Goal: Entertainment & Leisure: Consume media (video, audio)

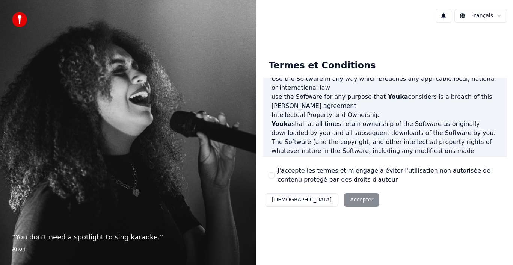
scroll to position [451, 0]
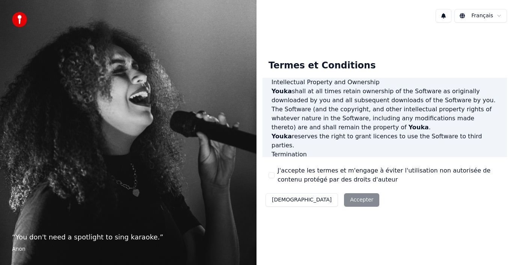
click at [337, 177] on label "J'accepte les termes et m'engage à éviter l'utilisation non autorisée de conten…" at bounding box center [390, 175] width 224 height 18
click at [275, 177] on button "J'accepte les termes et m'engage à éviter l'utilisation non autorisée de conten…" at bounding box center [272, 175] width 6 height 6
click at [344, 195] on button "Accepter" at bounding box center [361, 200] width 35 height 14
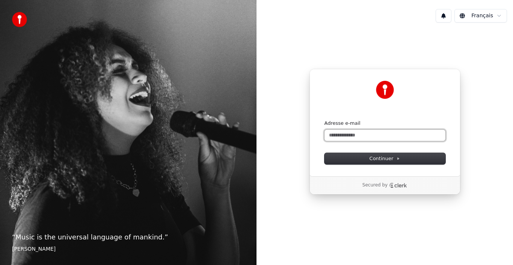
click at [343, 133] on input "Adresse e-mail" at bounding box center [385, 135] width 121 height 11
click at [362, 161] on button "Continuer" at bounding box center [385, 158] width 121 height 11
type input "**********"
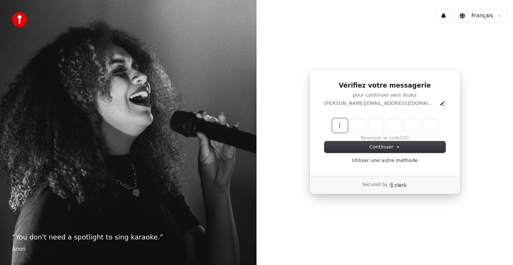
click at [337, 123] on input "Enter verification code" at bounding box center [393, 126] width 120 height 14
type input "******"
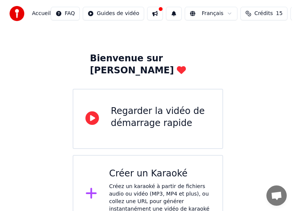
scroll to position [30, 0]
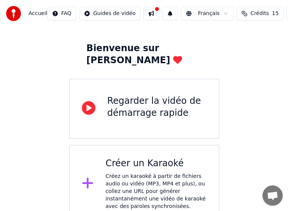
click at [133, 159] on div "Créer un Karaoké Créez un karaoké à partir de fichiers audio ou vidéo (MP3, MP4…" at bounding box center [156, 183] width 101 height 53
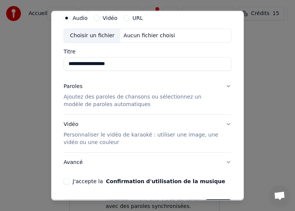
scroll to position [38, 0]
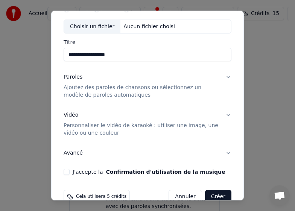
type input "**********"
click at [222, 76] on button "Paroles Ajoutez des paroles de chansons ou sélectionnez un modèle de paroles au…" at bounding box center [147, 86] width 168 height 38
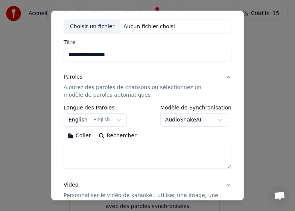
click at [100, 88] on p "Ajoutez des paroles de chansons ou sélectionnez un modèle de paroles automatiqu…" at bounding box center [141, 91] width 156 height 15
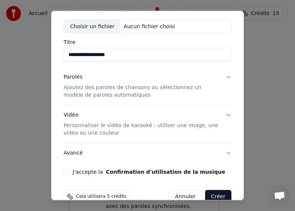
click at [100, 88] on p "Ajoutez des paroles de chansons ou sélectionnez un modèle de paroles automatiqu…" at bounding box center [141, 91] width 156 height 15
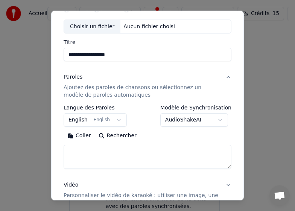
click at [83, 134] on button "Coller" at bounding box center [78, 136] width 31 height 12
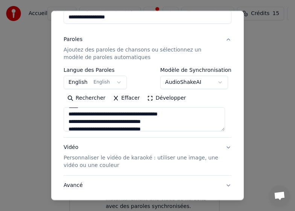
click at [223, 148] on button "Vidéo Personnaliser le vidéo de karaoké : utiliser une image, une vidéo ou une …" at bounding box center [147, 157] width 168 height 38
type textarea "**********"
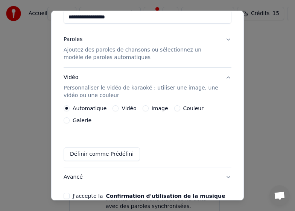
click at [184, 109] on label "Couleur" at bounding box center [193, 108] width 20 height 5
click at [180, 109] on button "Couleur" at bounding box center [177, 108] width 6 height 6
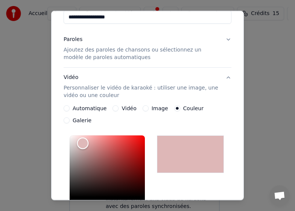
click at [83, 143] on div "Color" at bounding box center [107, 166] width 75 height 62
type input "*******"
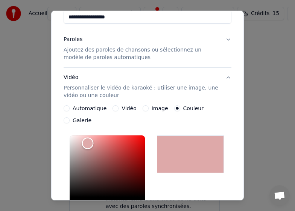
click at [88, 143] on div "Color" at bounding box center [88, 144] width 12 height 12
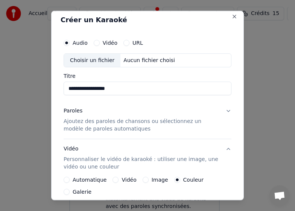
scroll to position [0, 0]
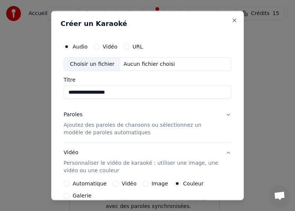
click at [89, 63] on div "Choisir un fichier" at bounding box center [92, 64] width 56 height 14
type input "**********"
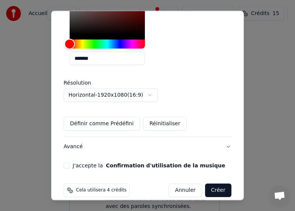
scroll to position [246, 0]
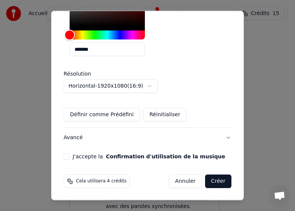
click at [217, 181] on button "Créer" at bounding box center [218, 181] width 26 height 14
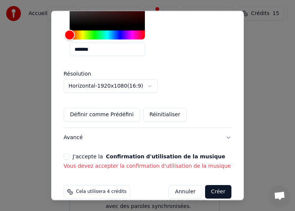
click at [95, 157] on label "J'accepte la Confirmation d'utilisation de la musique" at bounding box center [149, 156] width 152 height 5
click at [70, 157] on button "J'accepte la Confirmation d'utilisation de la musique" at bounding box center [66, 156] width 6 height 6
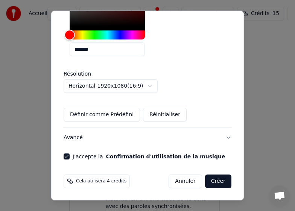
click at [216, 178] on button "Créer" at bounding box center [218, 181] width 26 height 14
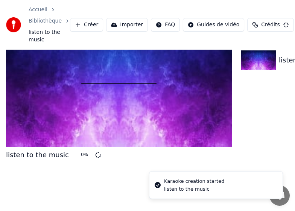
scroll to position [36, 0]
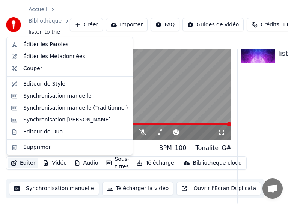
click at [23, 163] on button "Éditer" at bounding box center [23, 163] width 30 height 11
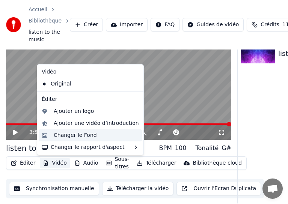
click at [66, 134] on div "Changer le Fond" at bounding box center [75, 136] width 43 height 8
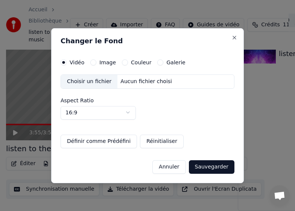
click at [103, 63] on label "Image" at bounding box center [107, 62] width 17 height 5
click at [96, 63] on button "Image" at bounding box center [93, 62] width 6 height 6
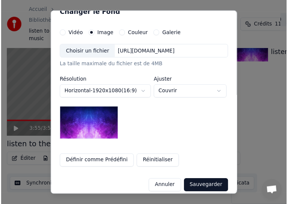
scroll to position [18, 0]
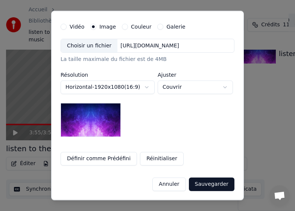
click at [85, 111] on img at bounding box center [90, 120] width 60 height 34
click at [179, 86] on body "**********" at bounding box center [144, 69] width 288 height 211
click at [206, 182] on button "Sauvegarder" at bounding box center [211, 184] width 45 height 14
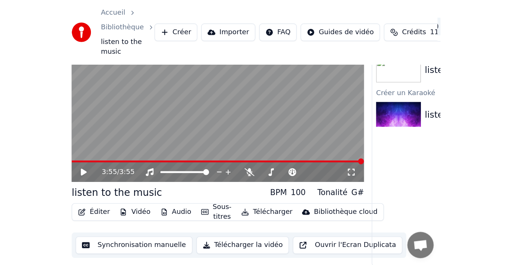
scroll to position [5, 0]
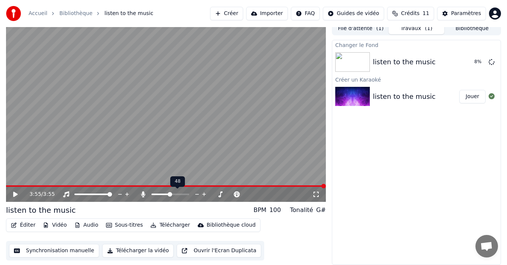
click at [169, 196] on span at bounding box center [170, 194] width 5 height 5
click at [458, 13] on div "Paramètres" at bounding box center [466, 14] width 30 height 8
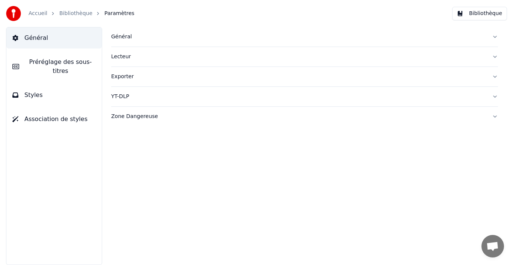
click at [495, 56] on button "Lecteur" at bounding box center [304, 57] width 387 height 20
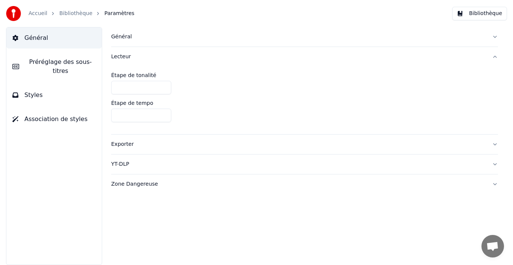
click at [494, 55] on button "Lecteur" at bounding box center [304, 57] width 387 height 20
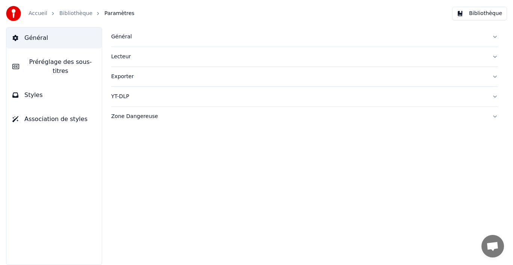
click at [42, 61] on span "Préréglage des sous-titres" at bounding box center [60, 66] width 71 height 18
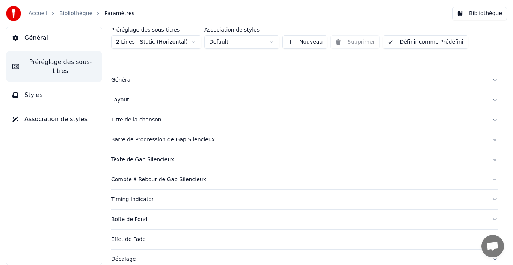
click at [190, 78] on div "Général" at bounding box center [298, 80] width 375 height 8
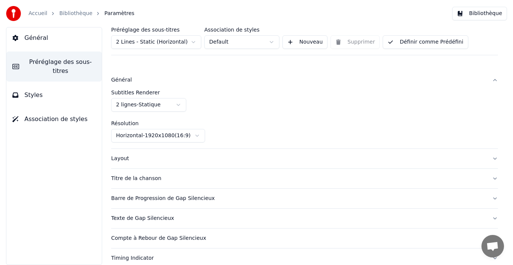
click at [190, 78] on div "Général" at bounding box center [298, 80] width 375 height 8
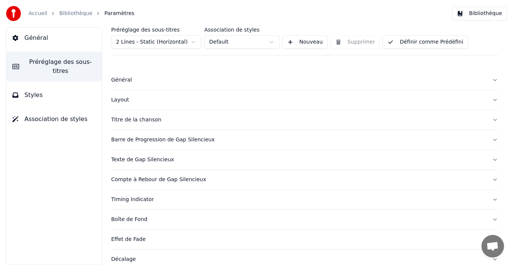
click at [51, 115] on span "Association de styles" at bounding box center [55, 119] width 63 height 9
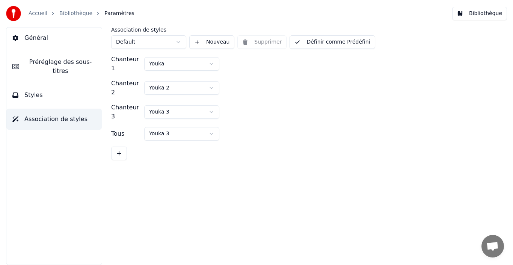
click at [39, 91] on span "Styles" at bounding box center [33, 95] width 18 height 9
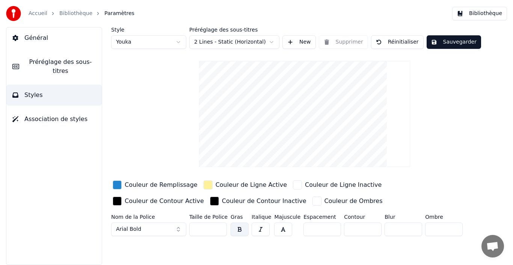
click at [80, 13] on link "Bibliothèque" at bounding box center [75, 14] width 33 height 8
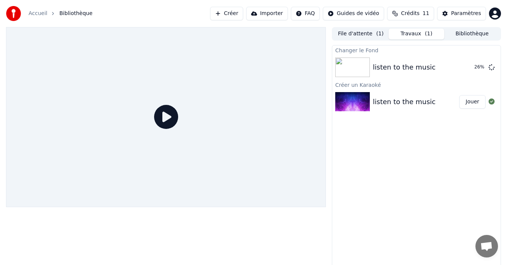
click at [38, 12] on link "Accueil" at bounding box center [38, 14] width 19 height 8
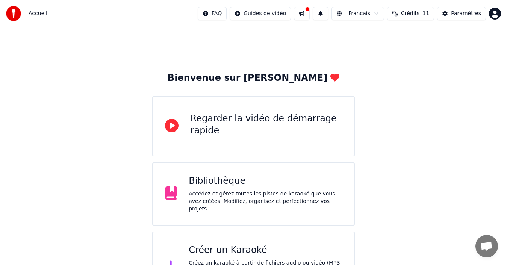
click at [214, 182] on div "Bibliothèque" at bounding box center [265, 181] width 153 height 12
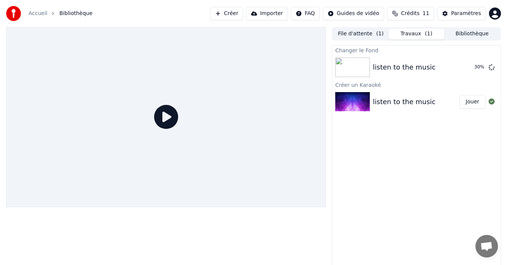
click at [396, 101] on div "listen to the music" at bounding box center [404, 102] width 63 height 11
click at [166, 114] on icon at bounding box center [166, 117] width 24 height 24
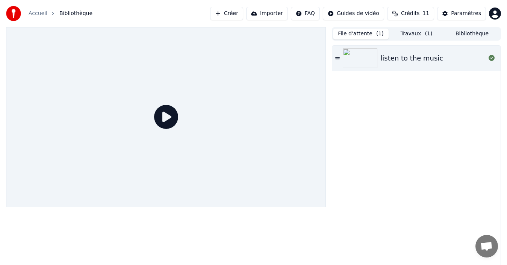
click at [358, 31] on button "File d'attente ( 1 )" at bounding box center [361, 34] width 56 height 11
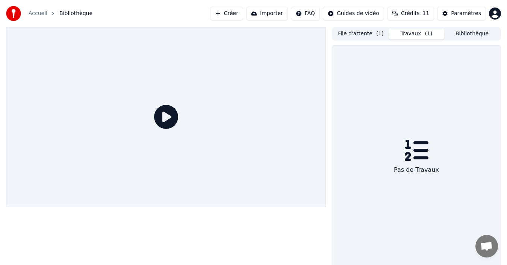
click at [409, 33] on button "Travaux ( 1 )" at bounding box center [417, 34] width 56 height 11
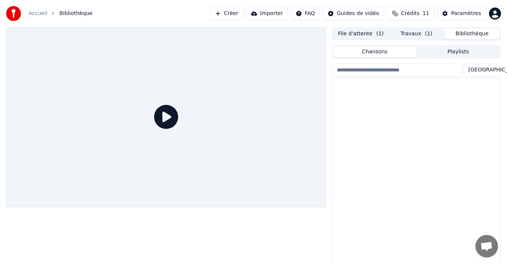
click at [467, 32] on button "Bibliothèque" at bounding box center [472, 34] width 56 height 11
click at [392, 92] on div "listen to the music" at bounding box center [431, 91] width 117 height 11
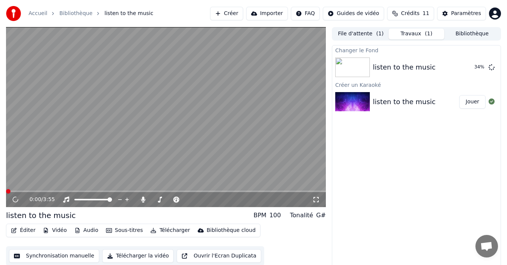
click at [409, 32] on button "Travaux ( 1 )" at bounding box center [417, 34] width 56 height 11
click at [16, 198] on icon at bounding box center [20, 200] width 17 height 6
click at [6, 189] on span at bounding box center [8, 191] width 5 height 5
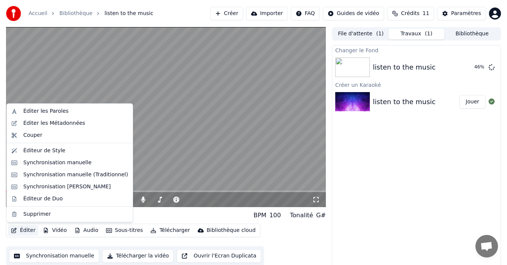
click at [27, 229] on button "Éditer" at bounding box center [23, 230] width 30 height 11
click at [50, 110] on div "Éditer les Paroles" at bounding box center [45, 111] width 45 height 8
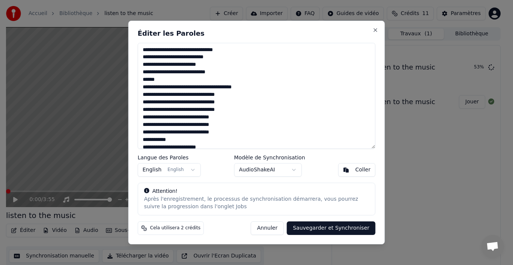
drag, startPoint x: 143, startPoint y: 117, endPoint x: 233, endPoint y: 120, distance: 89.9
click at [233, 120] on textarea at bounding box center [257, 96] width 238 height 106
click at [144, 47] on textarea at bounding box center [257, 96] width 238 height 106
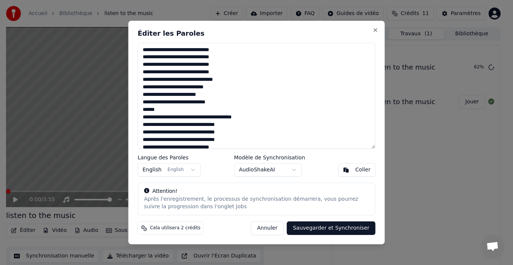
type textarea "**********"
click at [314, 227] on button "Sauvegarder et Synchroniser" at bounding box center [331, 228] width 89 height 14
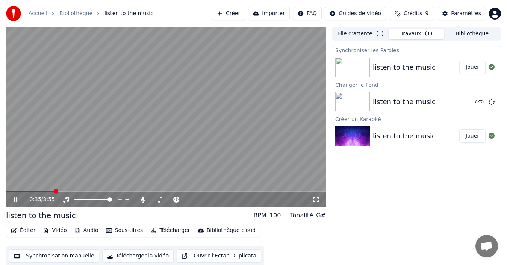
click at [15, 199] on icon at bounding box center [16, 199] width 4 height 5
click at [6, 189] on span at bounding box center [8, 191] width 5 height 5
click at [14, 196] on div "0:00 / 3:55" at bounding box center [166, 200] width 314 height 8
click at [17, 198] on icon at bounding box center [20, 200] width 17 height 6
click at [15, 197] on icon at bounding box center [20, 200] width 17 height 6
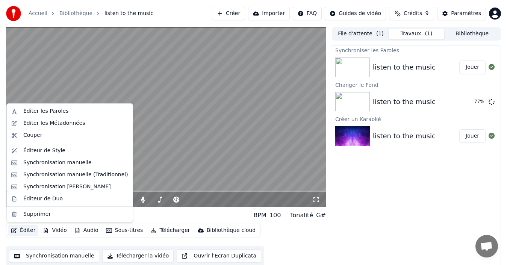
click at [24, 229] on button "Éditer" at bounding box center [23, 230] width 30 height 11
click at [32, 110] on div "Éditer les Paroles" at bounding box center [45, 111] width 45 height 8
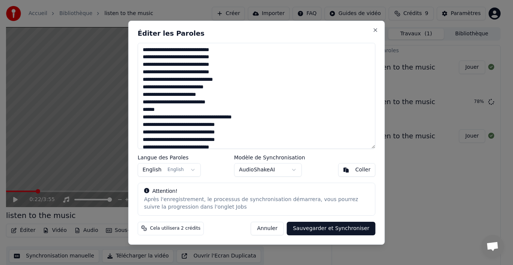
drag, startPoint x: 231, startPoint y: 74, endPoint x: 127, endPoint y: 76, distance: 104.1
click at [127, 76] on body "Accueil Bibliothèque listen to the music Créer Importer FAQ Guides de vidéo Cré…" at bounding box center [253, 132] width 507 height 265
click at [237, 74] on textarea at bounding box center [257, 96] width 238 height 106
click at [188, 82] on textarea at bounding box center [257, 96] width 238 height 106
drag, startPoint x: 142, startPoint y: 72, endPoint x: 226, endPoint y: 71, distance: 84.2
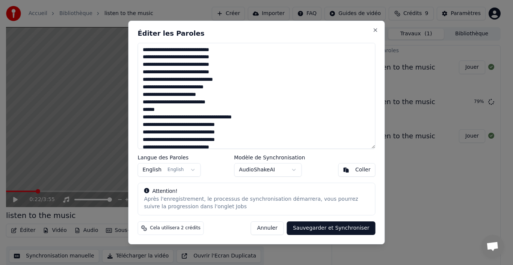
click at [226, 71] on textarea at bounding box center [257, 96] width 238 height 106
type textarea "**********"
click at [322, 228] on button "Sauvegarder et Synchroniser" at bounding box center [331, 228] width 89 height 14
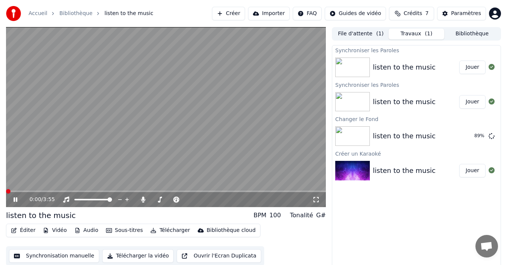
click at [6, 189] on span at bounding box center [8, 191] width 5 height 5
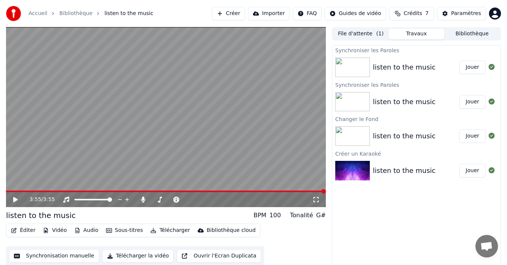
click at [355, 134] on img at bounding box center [352, 136] width 35 height 20
click at [385, 135] on div "listen to the music" at bounding box center [404, 136] width 63 height 11
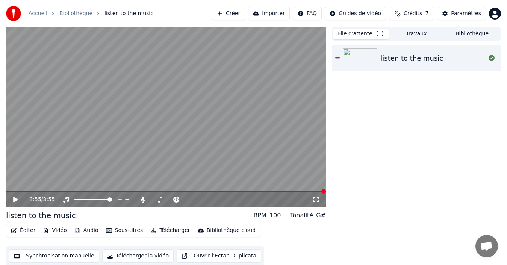
click at [364, 32] on button "File d'attente ( 1 )" at bounding box center [361, 34] width 56 height 11
click at [370, 56] on img at bounding box center [360, 58] width 35 height 20
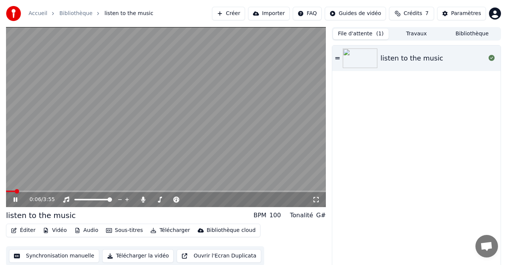
click at [13, 200] on icon at bounding box center [20, 200] width 17 height 6
click at [114, 230] on button "Sous-titres" at bounding box center [124, 230] width 43 height 11
click at [23, 230] on button "Éditer" at bounding box center [23, 230] width 30 height 11
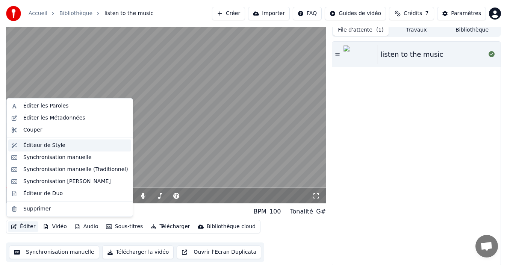
scroll to position [5, 0]
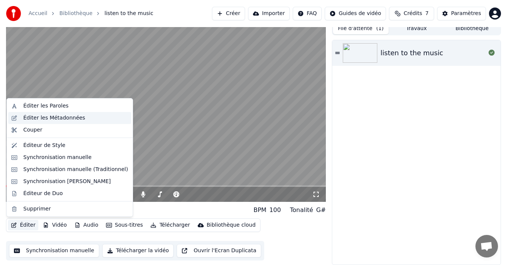
click at [36, 118] on div "Éditer les Métadonnées" at bounding box center [54, 118] width 62 height 8
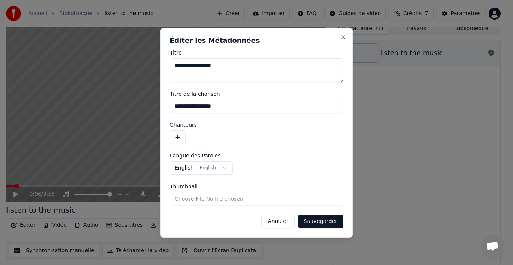
click at [279, 221] on button "Annuler" at bounding box center [278, 222] width 33 height 14
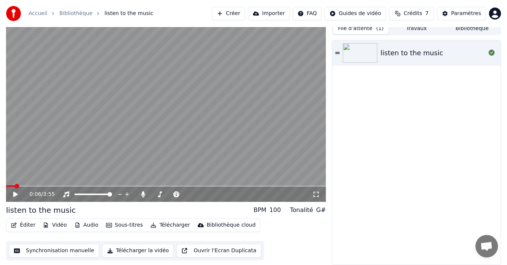
click at [25, 224] on button "Éditer" at bounding box center [23, 225] width 30 height 11
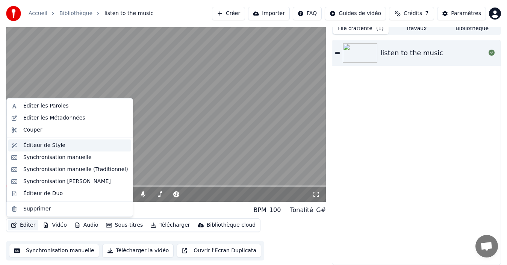
click at [27, 145] on div "Éditeur de Style" at bounding box center [44, 146] width 42 height 8
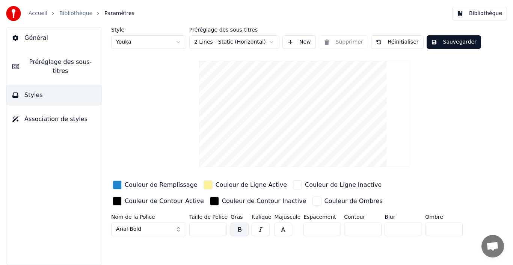
click at [76, 11] on link "Bibliothèque" at bounding box center [75, 14] width 33 height 8
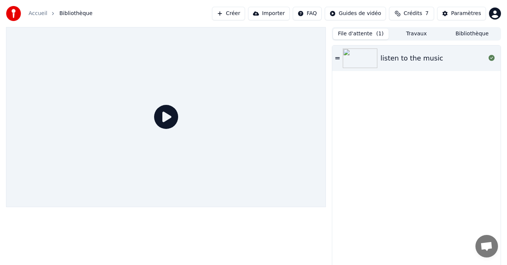
click at [357, 60] on img at bounding box center [360, 58] width 35 height 20
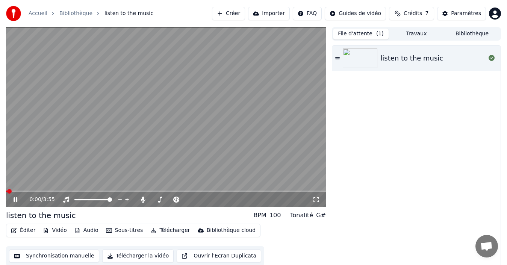
click at [15, 200] on icon at bounding box center [16, 199] width 4 height 5
click at [60, 230] on button "Vidéo" at bounding box center [55, 230] width 30 height 11
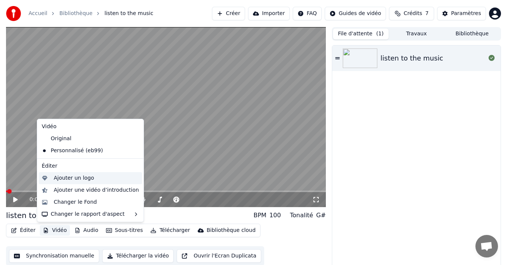
click at [59, 177] on div "Ajouter un logo" at bounding box center [74, 178] width 40 height 8
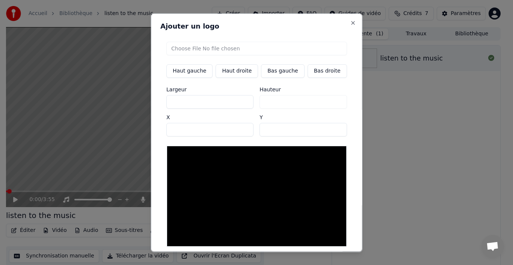
click at [224, 49] on input "file" at bounding box center [256, 48] width 181 height 14
type input "**********"
click at [271, 70] on button "Bas gauche" at bounding box center [282, 71] width 43 height 14
type input "***"
drag, startPoint x: 201, startPoint y: 101, endPoint x: 150, endPoint y: 96, distance: 51.7
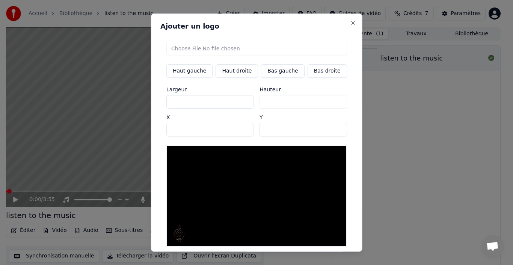
click at [150, 96] on body "Accueil Bibliothèque listen to the music Créer Importer FAQ Guides de vidéo Cré…" at bounding box center [253, 132] width 507 height 265
type input "***"
click at [241, 100] on input "***" at bounding box center [209, 102] width 87 height 14
type input "***"
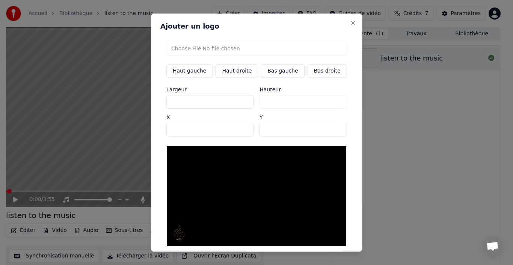
type input "***"
click at [242, 104] on input "***" at bounding box center [209, 102] width 87 height 14
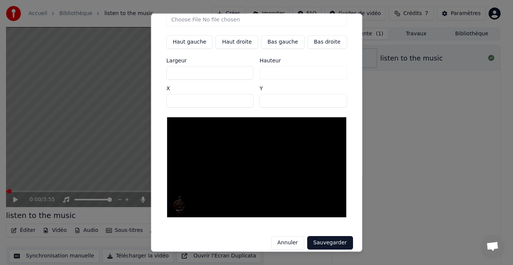
click at [316, 236] on button "Sauvegarder" at bounding box center [329, 243] width 45 height 14
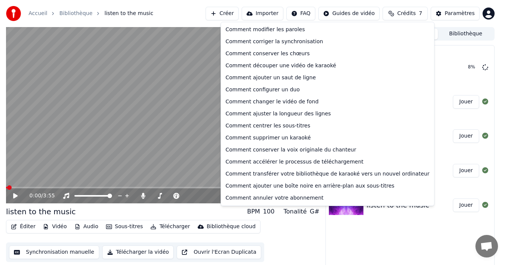
click at [314, 11] on html "Accueil Bibliothèque listen to the music Créer Importer FAQ Guides de vidéo Cré…" at bounding box center [253, 132] width 507 height 265
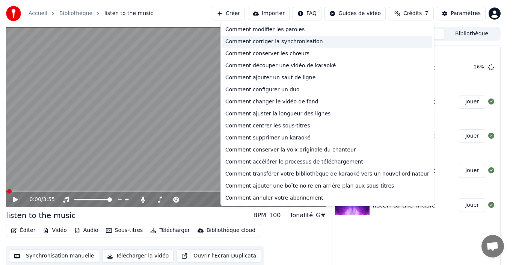
click at [267, 44] on div "Comment corriger la synchronisation" at bounding box center [327, 42] width 210 height 12
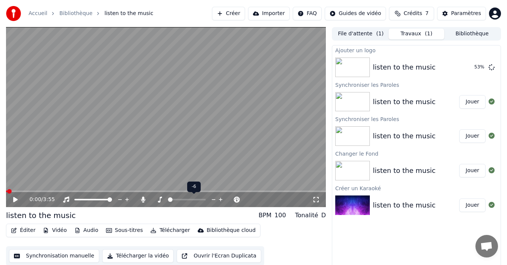
click at [168, 197] on span at bounding box center [170, 199] width 5 height 5
click at [151, 197] on span at bounding box center [153, 199] width 5 height 5
click at [180, 199] on span at bounding box center [181, 199] width 5 height 5
click at [359, 172] on img at bounding box center [352, 171] width 35 height 20
click at [383, 169] on div "listen to the music" at bounding box center [404, 170] width 63 height 11
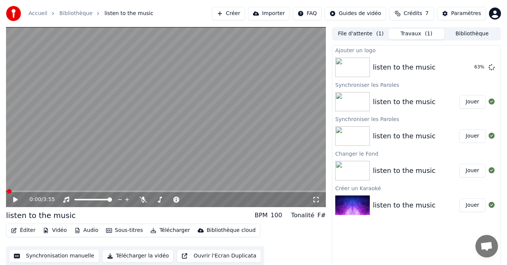
click at [470, 207] on button "Jouer" at bounding box center [472, 205] width 26 height 14
click at [15, 198] on icon at bounding box center [16, 199] width 4 height 5
click at [187, 198] on span at bounding box center [186, 199] width 5 height 5
click at [338, 244] on div "Ajouter un logo listen to the music 80 % Synchroniser les Paroles listen to the…" at bounding box center [416, 157] width 169 height 225
click at [368, 68] on img at bounding box center [352, 67] width 35 height 20
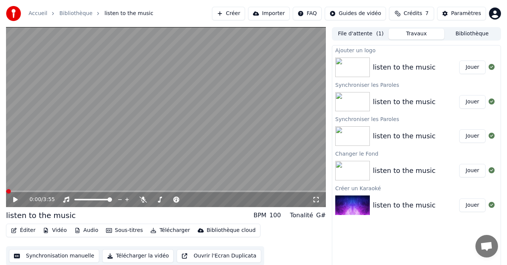
click at [392, 67] on div "listen to the music" at bounding box center [404, 67] width 63 height 11
click at [472, 65] on button "Jouer" at bounding box center [472, 67] width 26 height 14
click at [16, 198] on icon at bounding box center [20, 200] width 17 height 6
click at [6, 189] on span at bounding box center [8, 191] width 5 height 5
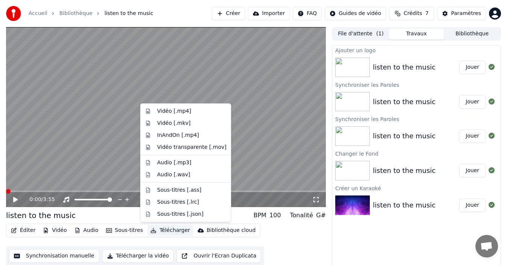
click at [154, 231] on button "Télécharger" at bounding box center [169, 230] width 45 height 11
click at [171, 110] on div "Vidéo [.mp4]" at bounding box center [174, 111] width 34 height 8
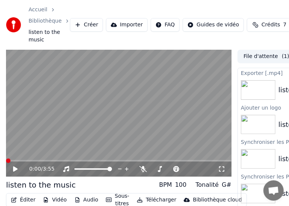
drag, startPoint x: 149, startPoint y: 0, endPoint x: 390, endPoint y: -1, distance: 241.6
click at [289, 0] on html "Accueil Bibliothèque listen to the music Créer Importer FAQ Guides de vidéo Cré…" at bounding box center [144, 103] width 289 height 206
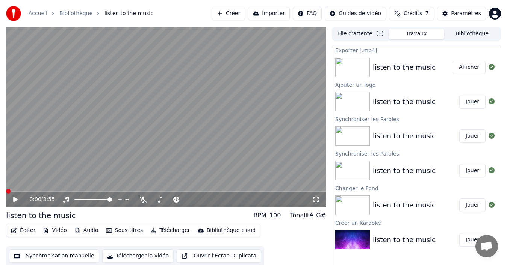
click at [241, 14] on button "Créer" at bounding box center [228, 14] width 33 height 14
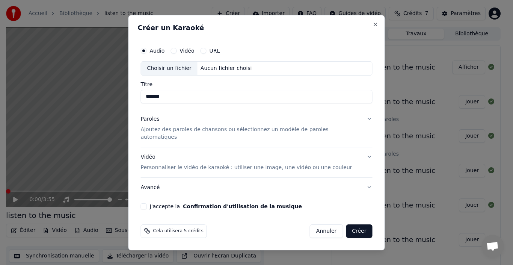
type input "*******"
click at [183, 132] on p "Ajoutez des paroles de chansons ou sélectionnez un modèle de paroles automatiqu…" at bounding box center [251, 133] width 220 height 15
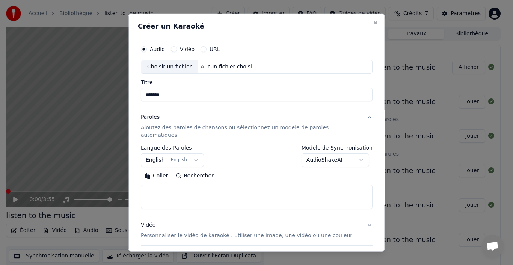
click at [184, 153] on button "English English" at bounding box center [172, 160] width 63 height 14
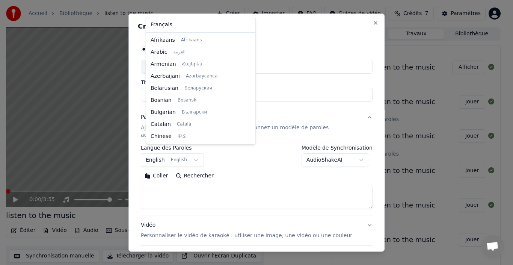
scroll to position [60, 0]
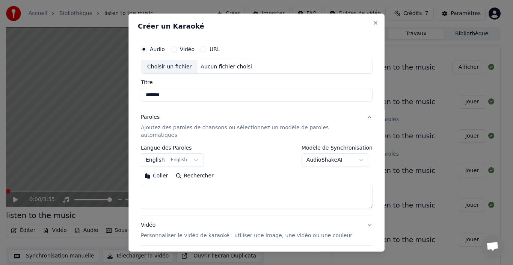
click at [164, 153] on body "**********" at bounding box center [253, 132] width 507 height 265
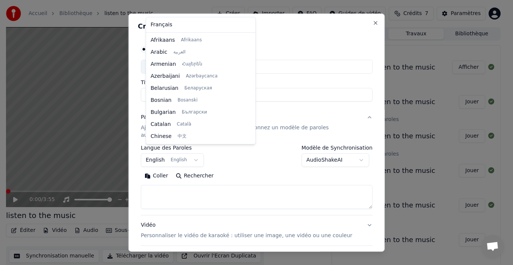
click at [175, 152] on body "**********" at bounding box center [253, 132] width 507 height 265
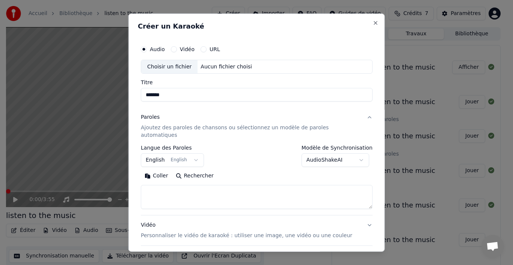
click at [159, 156] on body "**********" at bounding box center [253, 132] width 507 height 265
click at [197, 127] on p "Ajoutez des paroles de chansons ou sélectionnez un modèle de paroles automatiqu…" at bounding box center [251, 131] width 220 height 15
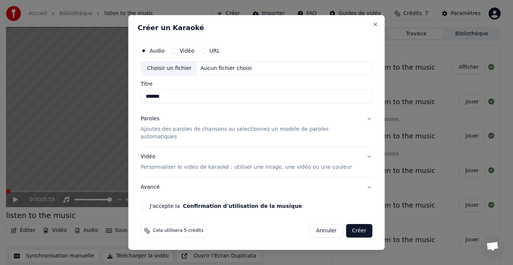
click at [203, 132] on p "Ajoutez des paroles de chansons ou sélectionnez un modèle de paroles automatiqu…" at bounding box center [251, 133] width 220 height 15
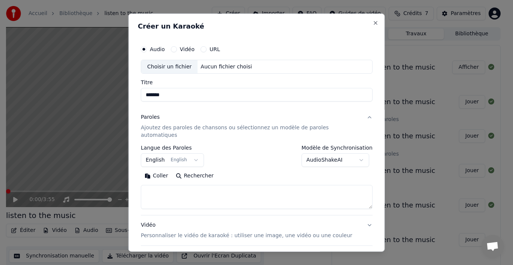
click at [163, 170] on button "Coller" at bounding box center [156, 176] width 31 height 12
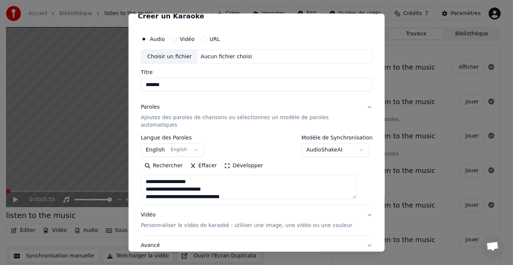
scroll to position [0, 0]
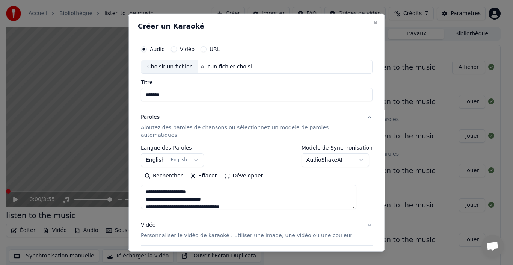
click at [174, 67] on div "Choisir un fichier" at bounding box center [169, 67] width 56 height 14
type textarea "**********"
type input "**********"
type textarea "**********"
drag, startPoint x: 218, startPoint y: 25, endPoint x: 193, endPoint y: 22, distance: 25.4
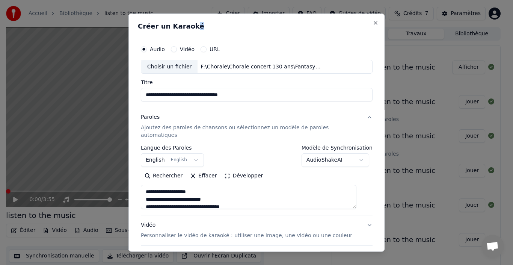
click at [193, 23] on h2 "Créer un Karaoké" at bounding box center [257, 26] width 238 height 7
drag, startPoint x: 207, startPoint y: 94, endPoint x: 269, endPoint y: 100, distance: 61.8
click at [269, 99] on input "**********" at bounding box center [257, 95] width 232 height 14
type input "**********"
type textarea "**********"
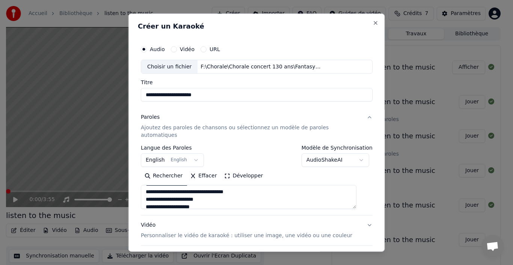
type input "**********"
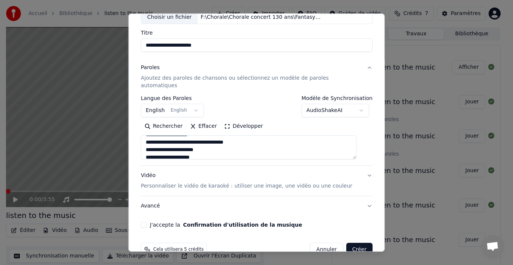
scroll to position [52, 0]
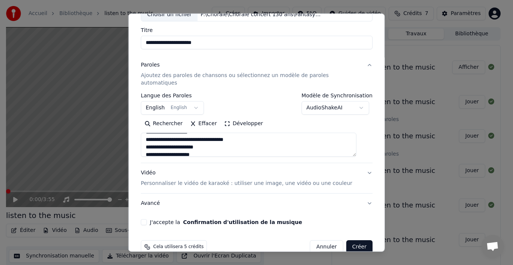
click at [360, 165] on button "Vidéo Personnaliser le vidéo de karaoké : utiliser une image, une vidéo ou une …" at bounding box center [257, 178] width 232 height 30
type textarea "**********"
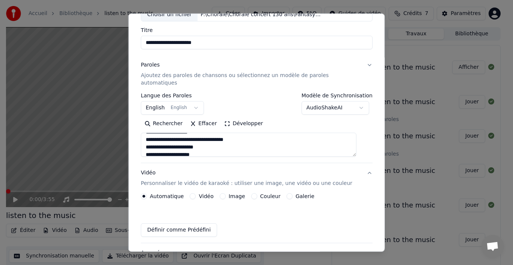
scroll to position [39, 0]
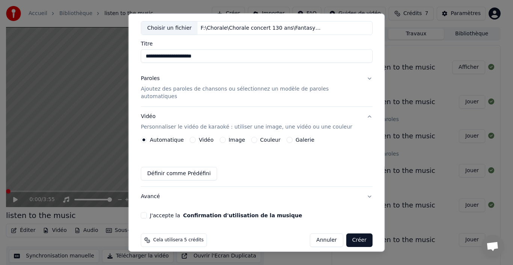
click at [239, 137] on label "Image" at bounding box center [236, 139] width 17 height 5
click at [225, 137] on button "Image" at bounding box center [222, 140] width 6 height 6
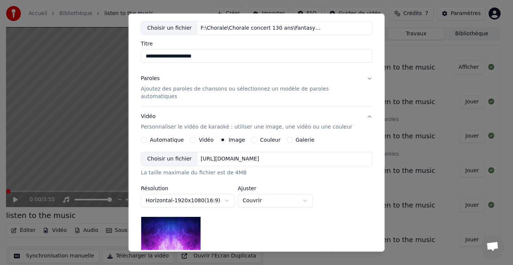
click at [181, 221] on img at bounding box center [171, 233] width 60 height 34
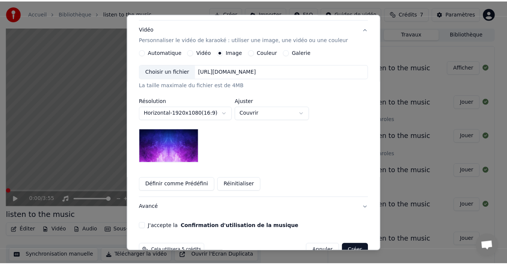
scroll to position [137, 0]
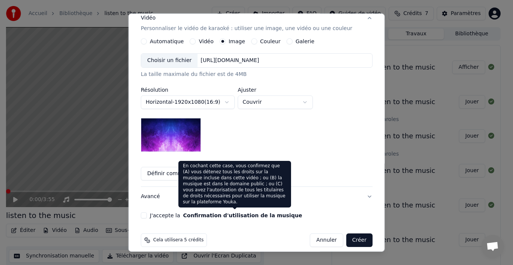
click at [219, 213] on button "Confirmation d'utilisation de la musique" at bounding box center [242, 215] width 119 height 5
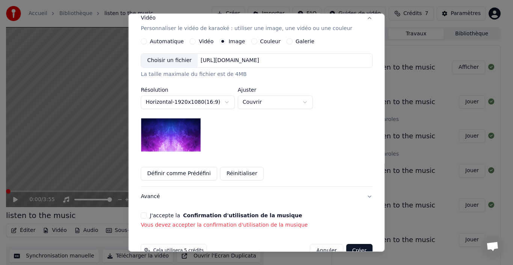
click at [346, 244] on button "Créer" at bounding box center [359, 251] width 26 height 14
click at [163, 213] on label "J'accepte la Confirmation d'utilisation de la musique" at bounding box center [226, 215] width 152 height 5
click at [147, 212] on button "J'accepte la Confirmation d'utilisation de la musique" at bounding box center [144, 215] width 6 height 6
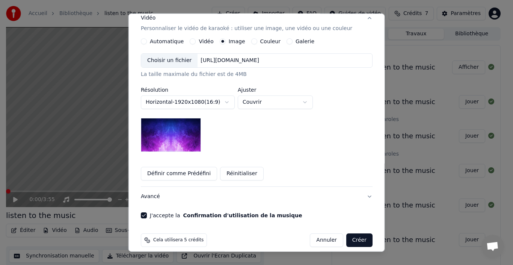
click at [355, 234] on button "Créer" at bounding box center [359, 240] width 26 height 14
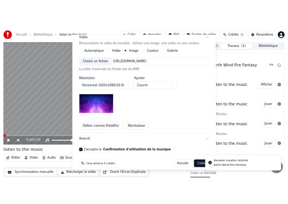
scroll to position [60, 0]
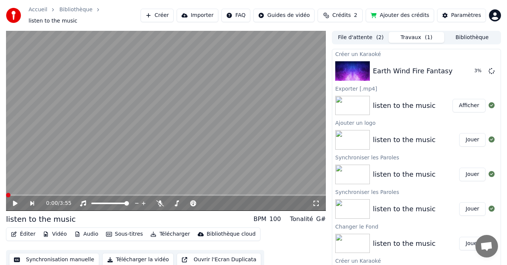
click at [400, 13] on button "Ajouter des crédits" at bounding box center [400, 16] width 68 height 14
click at [15, 201] on icon at bounding box center [15, 203] width 5 height 5
click at [17, 200] on div "0:08 / 3:55" at bounding box center [166, 204] width 314 height 8
click at [16, 200] on icon at bounding box center [20, 203] width 17 height 6
click at [359, 62] on img at bounding box center [352, 71] width 35 height 20
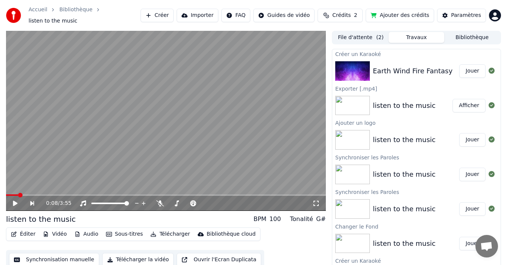
click at [470, 67] on button "Jouer" at bounding box center [472, 71] width 26 height 14
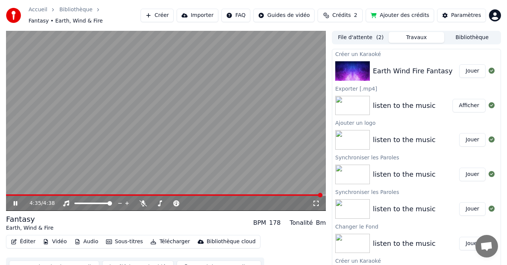
click at [15, 201] on icon at bounding box center [20, 203] width 17 height 6
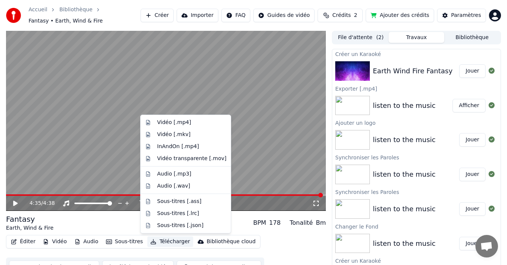
click at [166, 240] on button "Télécharger" at bounding box center [169, 241] width 45 height 11
click at [161, 120] on div "Vidéo [.mp4]" at bounding box center [174, 123] width 34 height 8
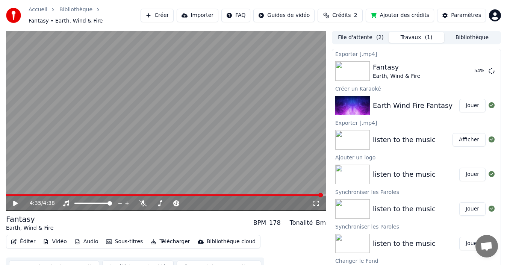
click at [217, 13] on button "Importer" at bounding box center [198, 16] width 42 height 14
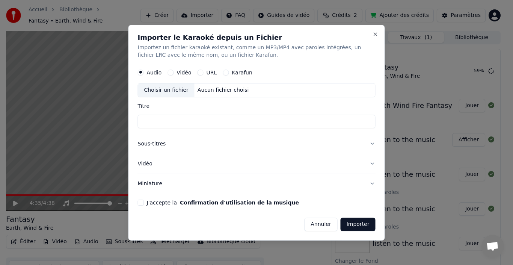
click at [327, 222] on button "Annuler" at bounding box center [320, 224] width 33 height 14
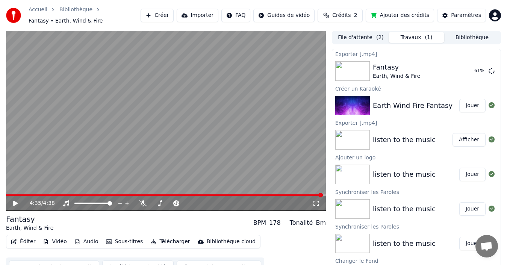
click at [354, 36] on button "File d'attente ( 2 )" at bounding box center [361, 37] width 56 height 11
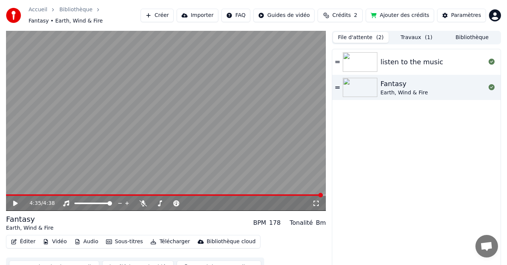
click at [351, 38] on button "File d'attente ( 2 )" at bounding box center [361, 37] width 56 height 11
click at [406, 37] on button "Travaux ( 1 )" at bounding box center [417, 37] width 56 height 11
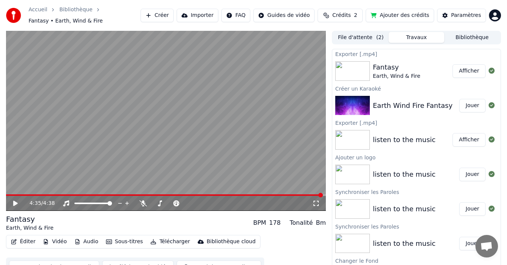
click at [457, 70] on button "Afficher" at bounding box center [468, 71] width 33 height 14
